Goal: Task Accomplishment & Management: Use online tool/utility

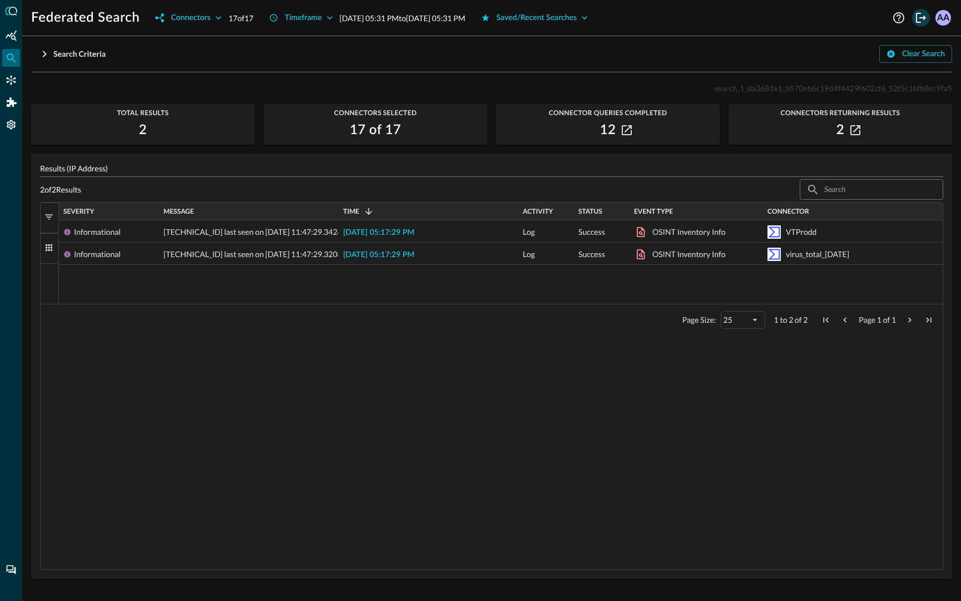
click at [917, 18] on icon "Logout" at bounding box center [921, 17] width 13 height 13
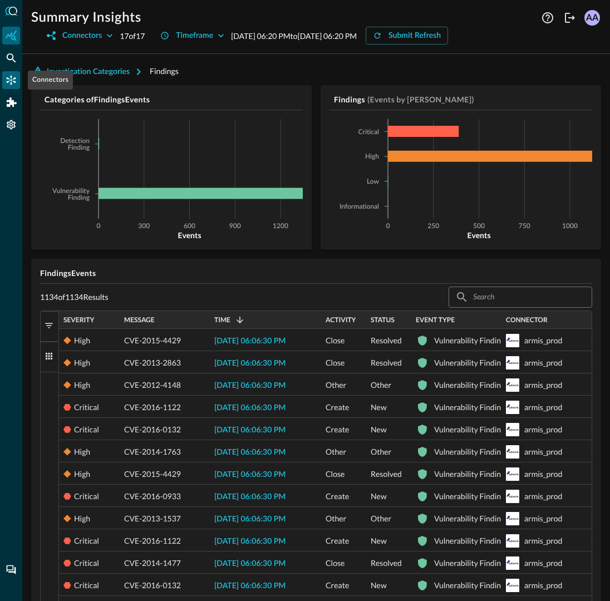
click at [13, 85] on icon "Connectors" at bounding box center [11, 80] width 11 height 11
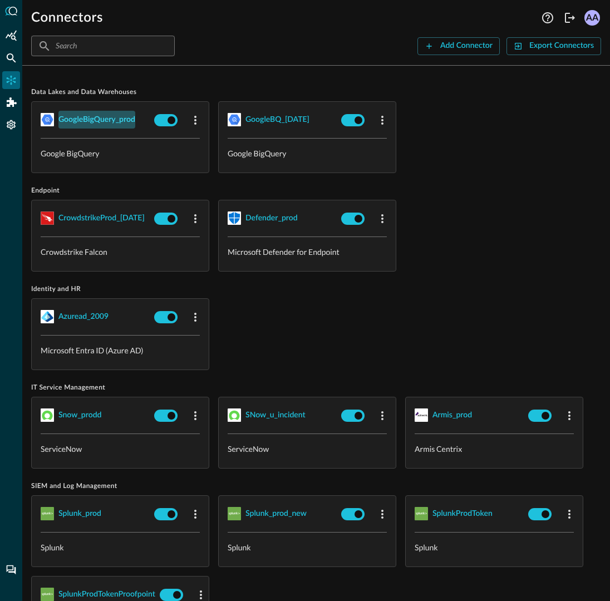
click at [112, 120] on div "GoogleBigQuery_prod" at bounding box center [96, 120] width 77 height 14
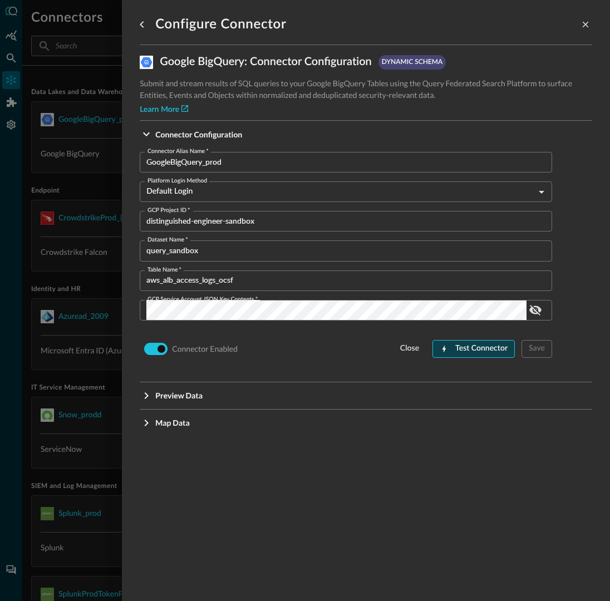
click at [492, 349] on div "Test Connector" at bounding box center [481, 349] width 52 height 14
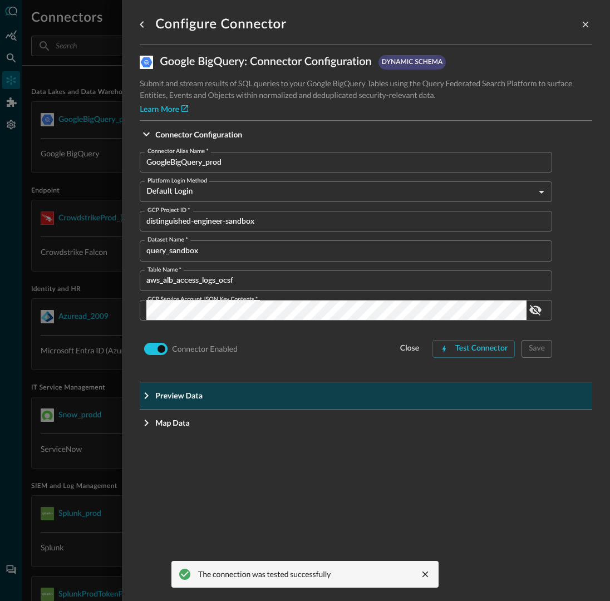
click at [472, 394] on span "Preview Data" at bounding box center [369, 395] width 428 height 12
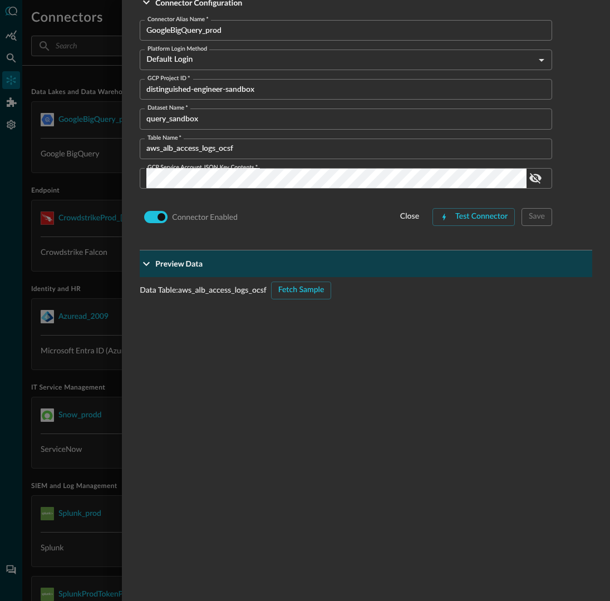
scroll to position [155, 0]
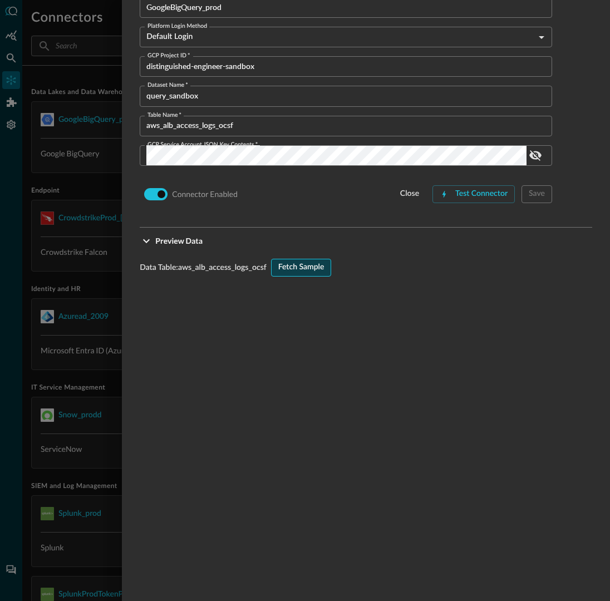
click at [295, 270] on div "Fetch Sample" at bounding box center [301, 267] width 46 height 14
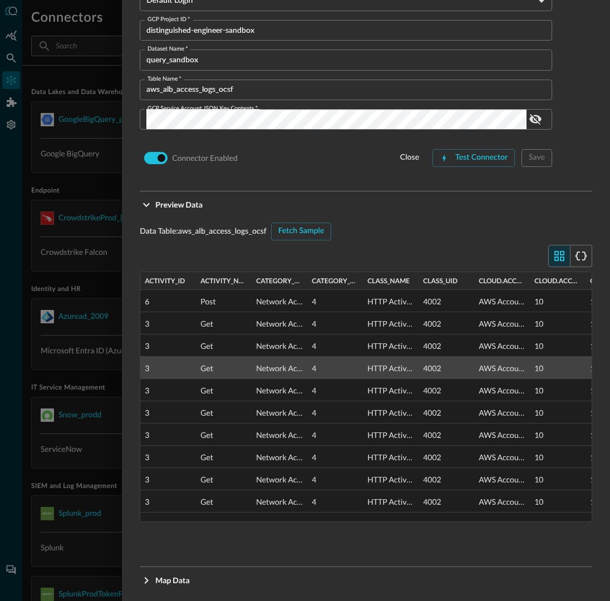
scroll to position [196, 0]
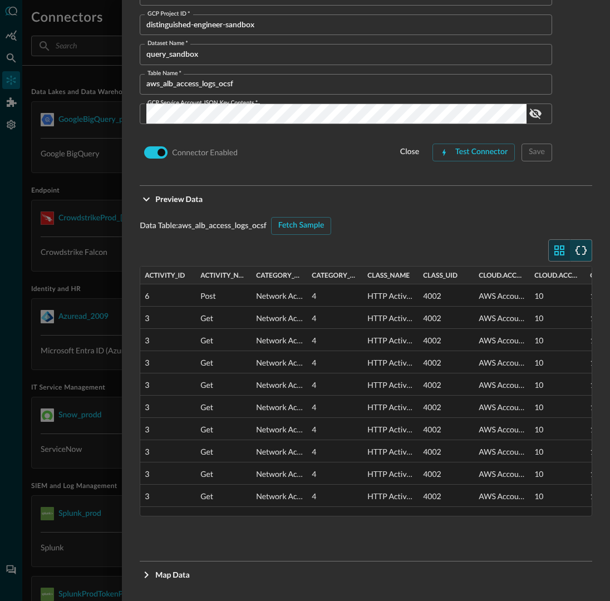
click at [587, 248] on icon "button" at bounding box center [580, 250] width 13 height 13
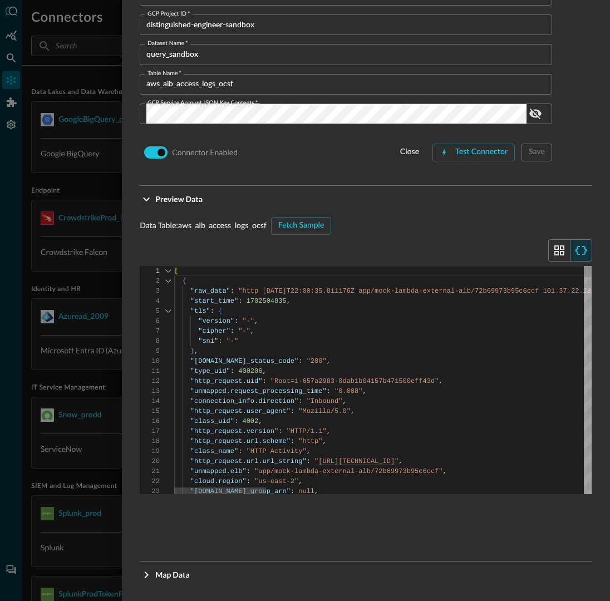
click at [167, 279] on div at bounding box center [168, 281] width 14 height 10
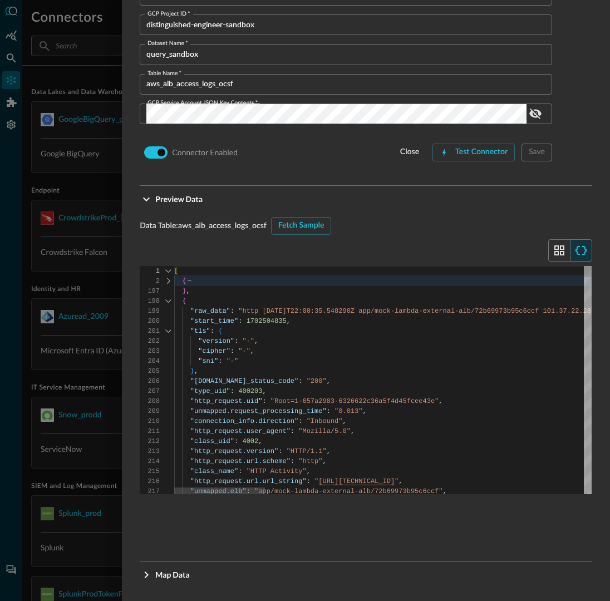
click at [167, 300] on div at bounding box center [168, 301] width 14 height 10
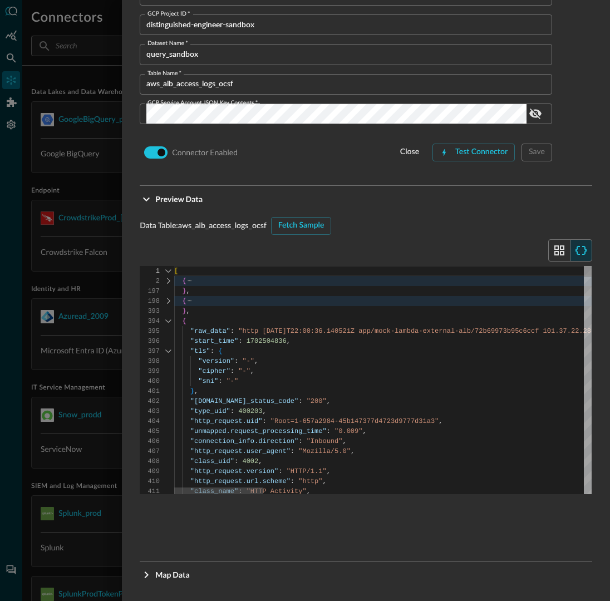
click at [166, 318] on div at bounding box center [168, 321] width 14 height 10
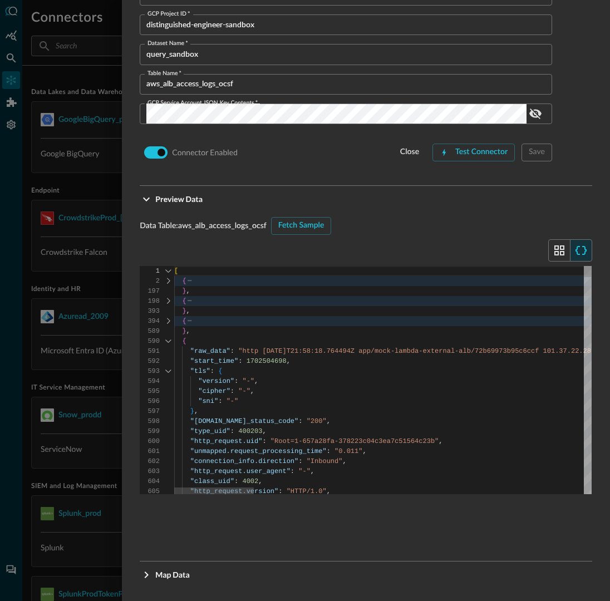
click at [168, 343] on div at bounding box center [168, 341] width 14 height 10
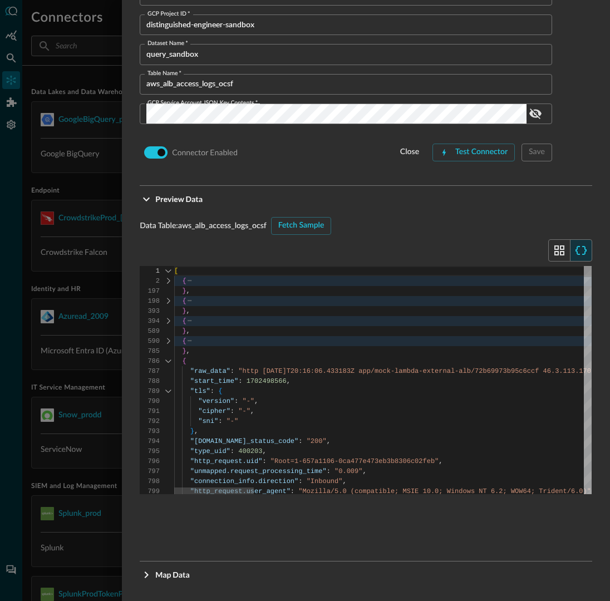
click at [169, 359] on div at bounding box center [168, 361] width 14 height 10
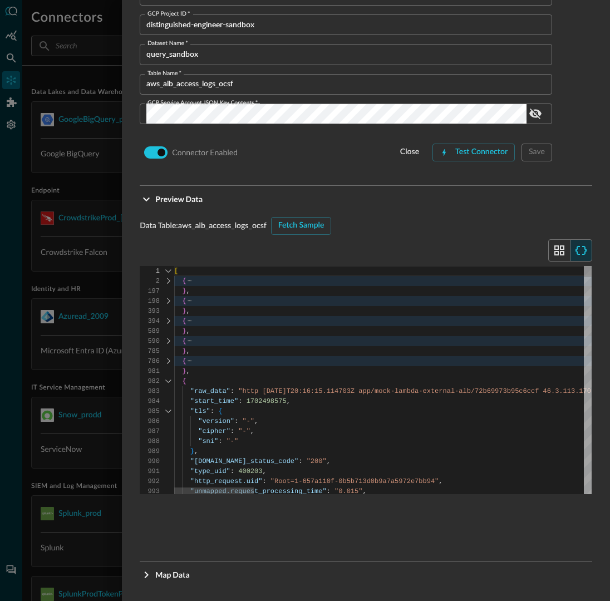
click at [169, 379] on div at bounding box center [168, 381] width 14 height 10
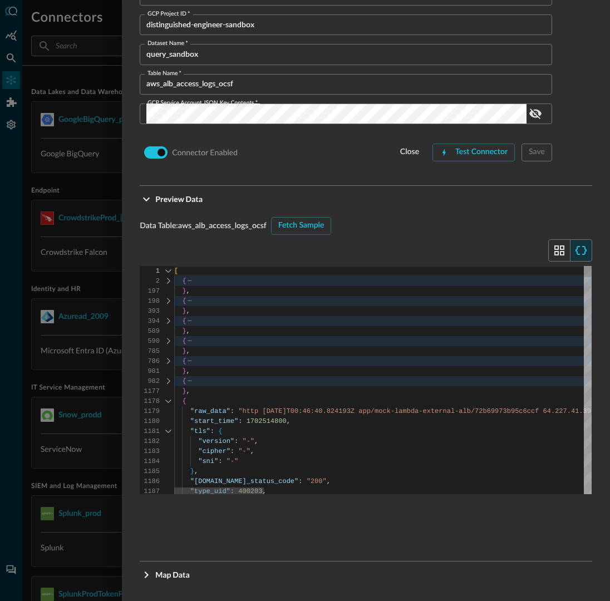
click at [170, 404] on div at bounding box center [168, 401] width 14 height 10
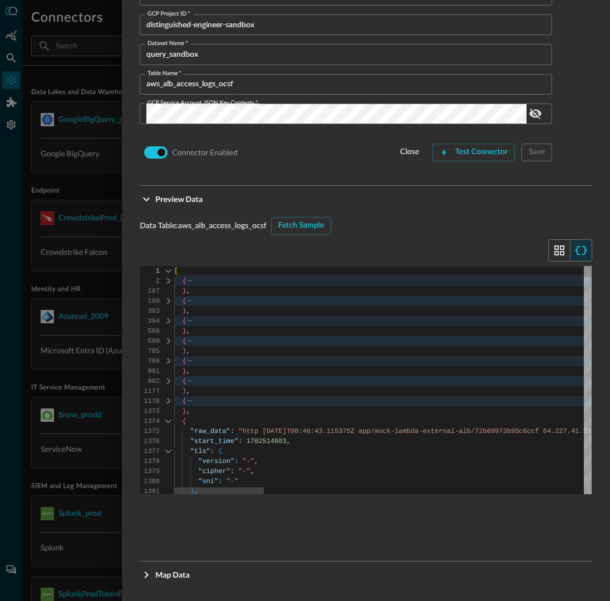
click at [169, 419] on div at bounding box center [168, 421] width 14 height 10
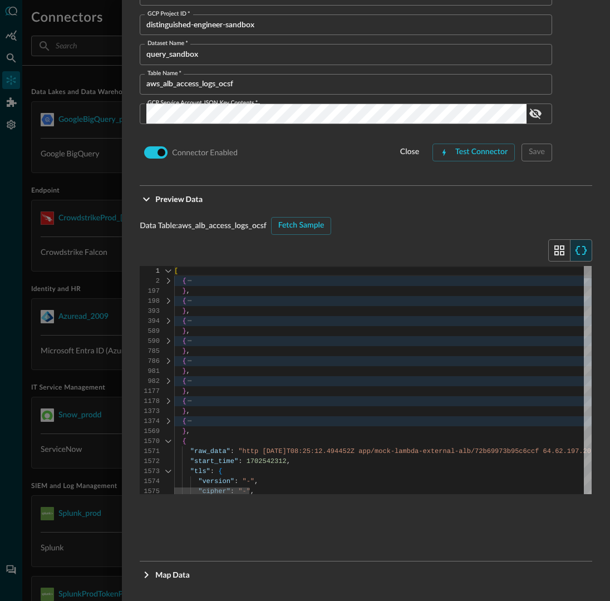
click at [170, 438] on div at bounding box center [168, 441] width 14 height 10
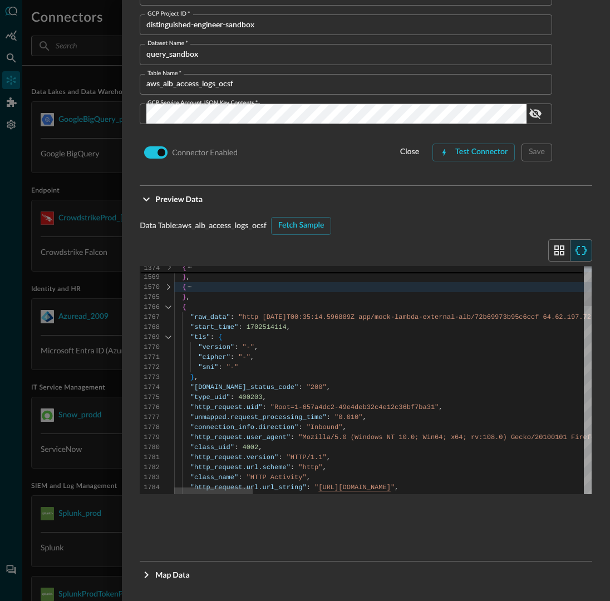
click at [165, 304] on div at bounding box center [168, 307] width 14 height 10
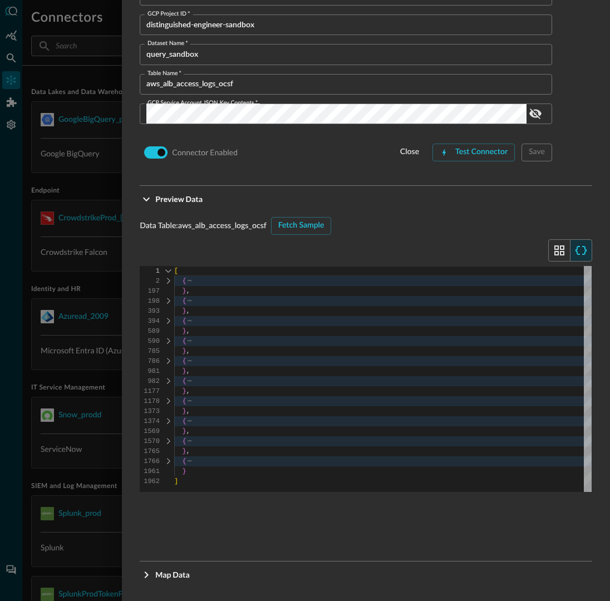
click at [23, 322] on div at bounding box center [305, 300] width 610 height 601
